Goal: Find specific page/section: Find specific page/section

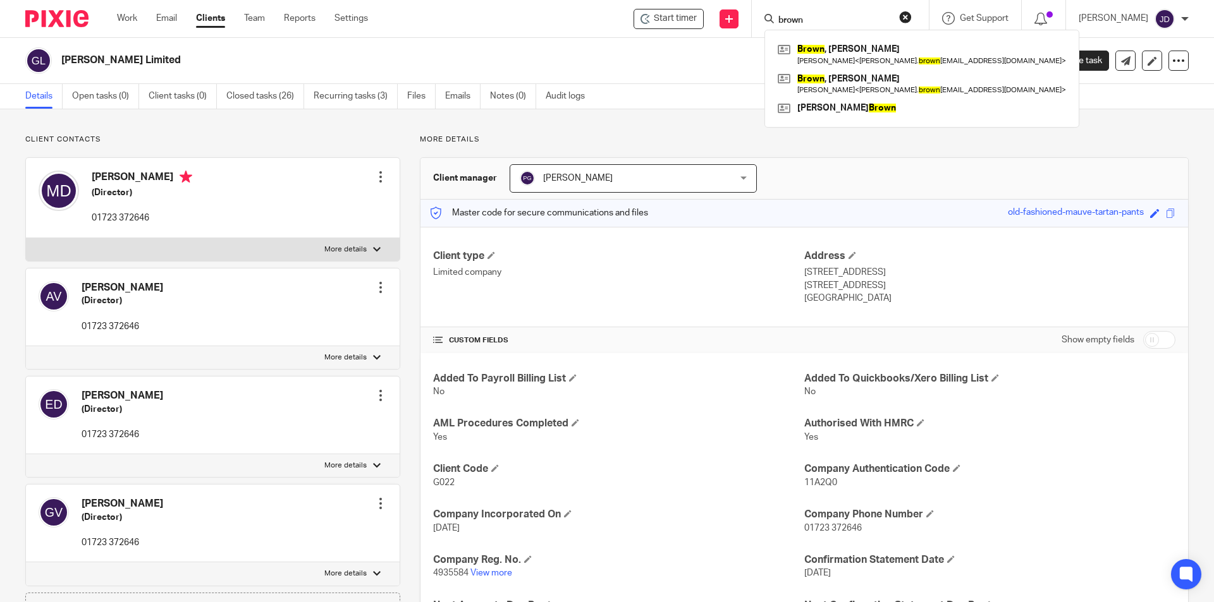
click at [482, 121] on div "Client contacts [PERSON_NAME] (Director) 01723 372646 Edit contact Create clien…" at bounding box center [607, 435] width 1214 height 652
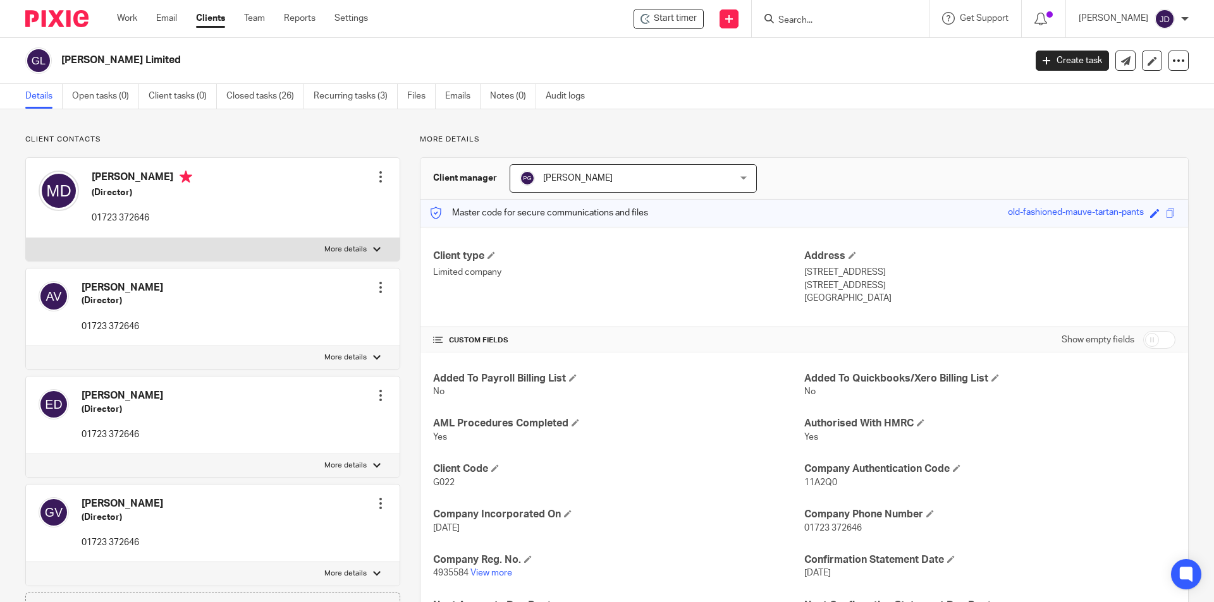
click at [714, 139] on p "More details" at bounding box center [804, 140] width 769 height 10
click at [829, 23] on input "Search" at bounding box center [834, 20] width 114 height 11
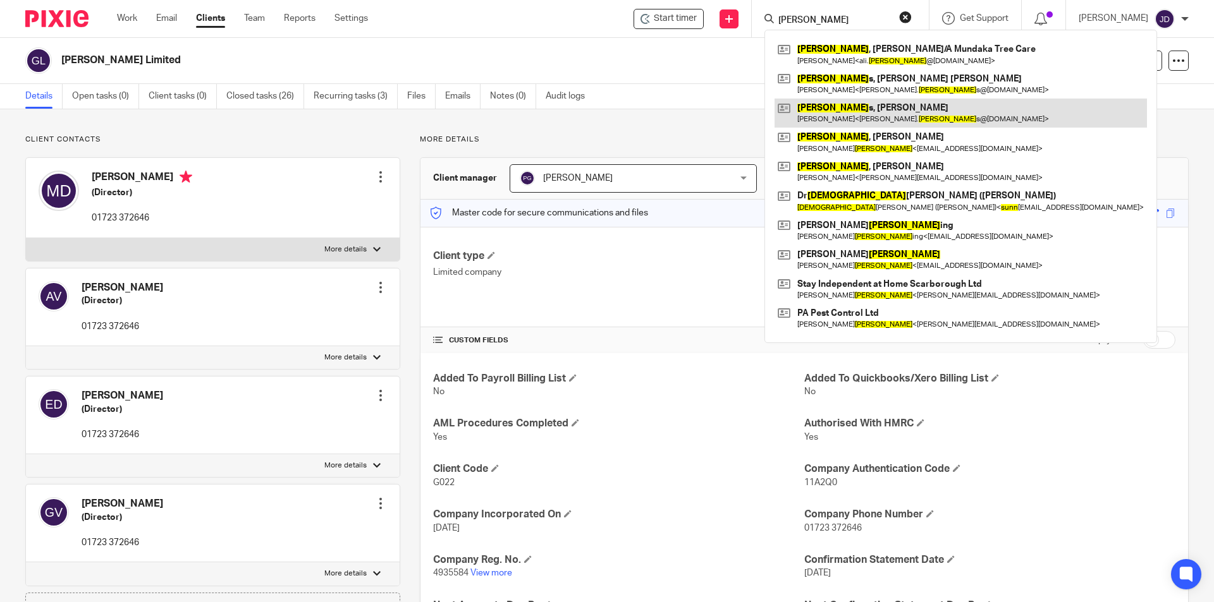
type input "[PERSON_NAME]"
click at [868, 111] on link at bounding box center [960, 113] width 372 height 29
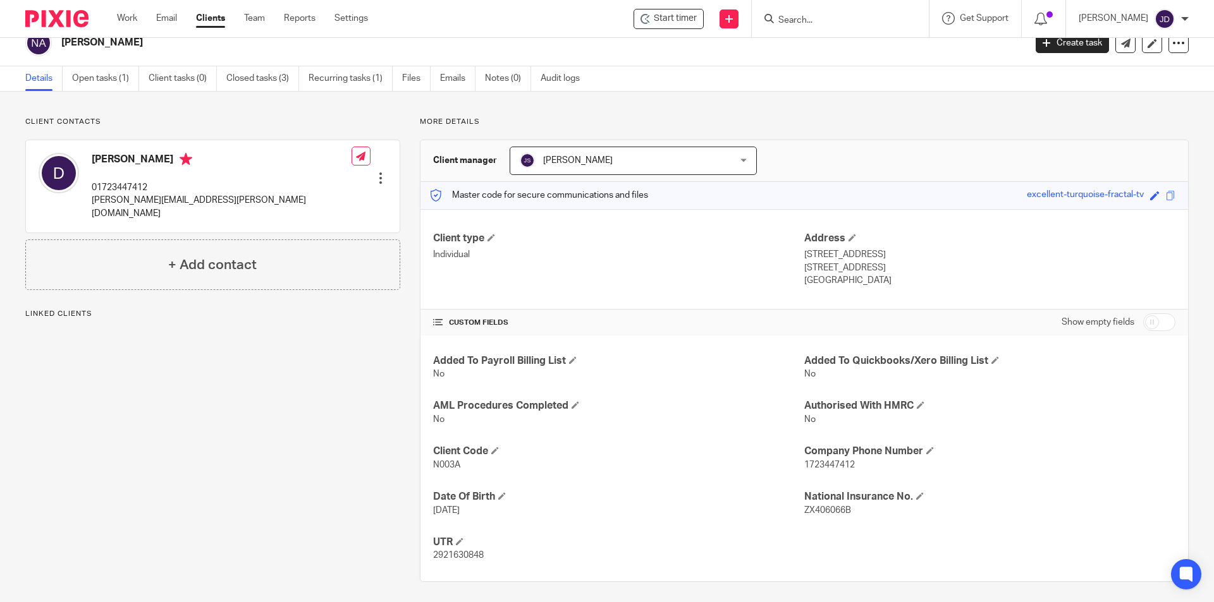
scroll to position [23, 0]
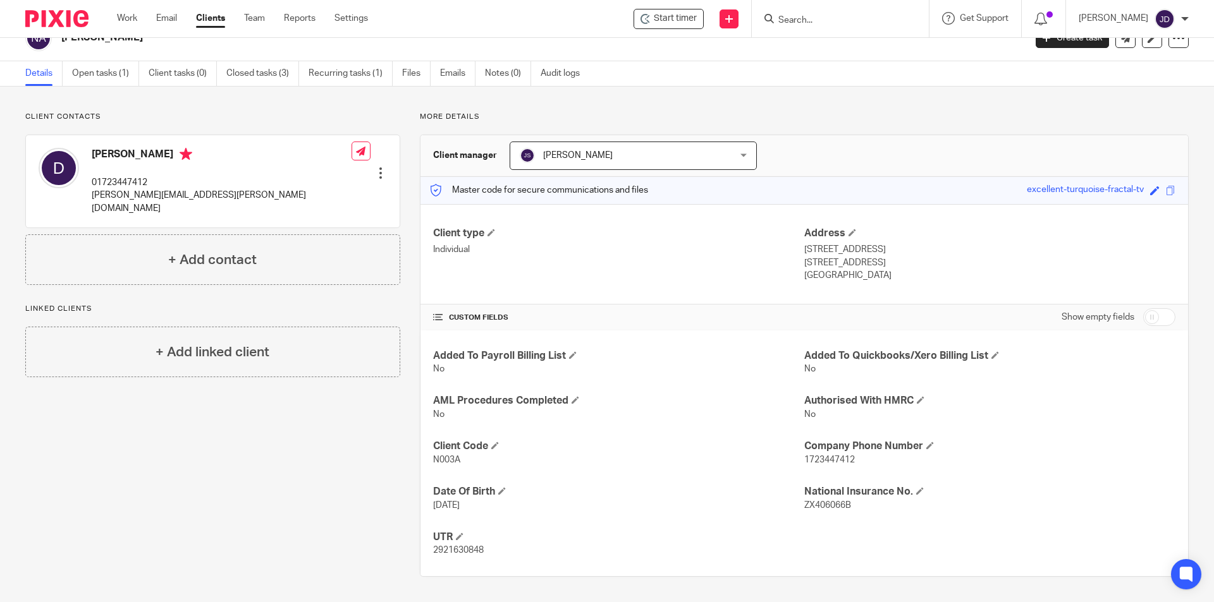
click at [830, 20] on input "Search" at bounding box center [834, 20] width 114 height 11
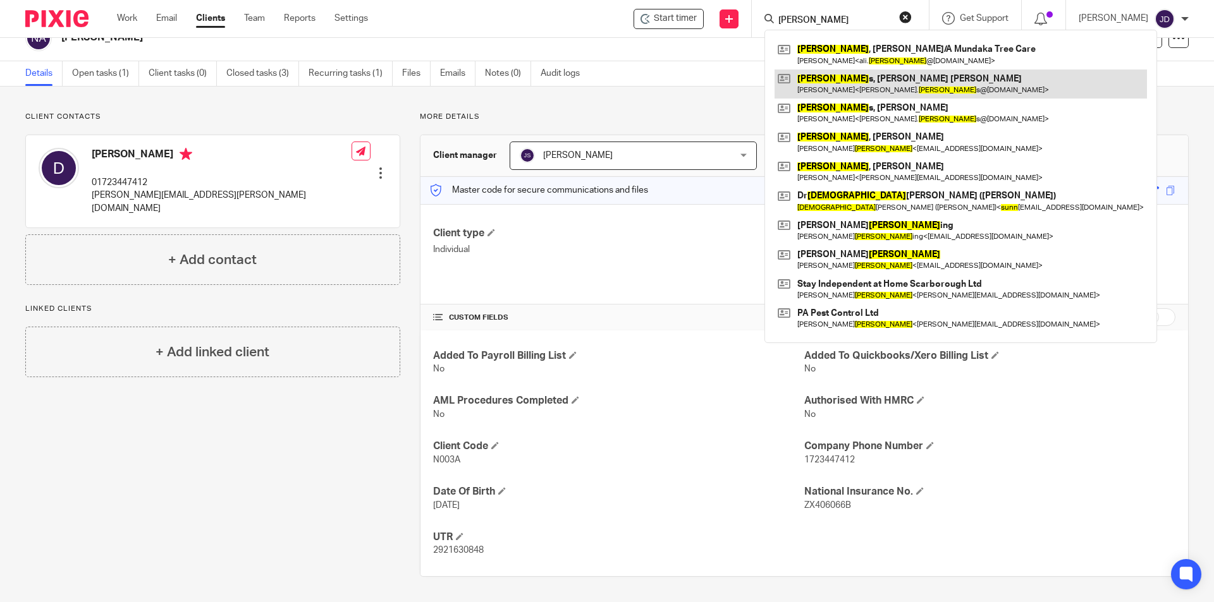
type input "[PERSON_NAME]"
click at [894, 77] on link at bounding box center [960, 84] width 372 height 29
